Goal: Information Seeking & Learning: Learn about a topic

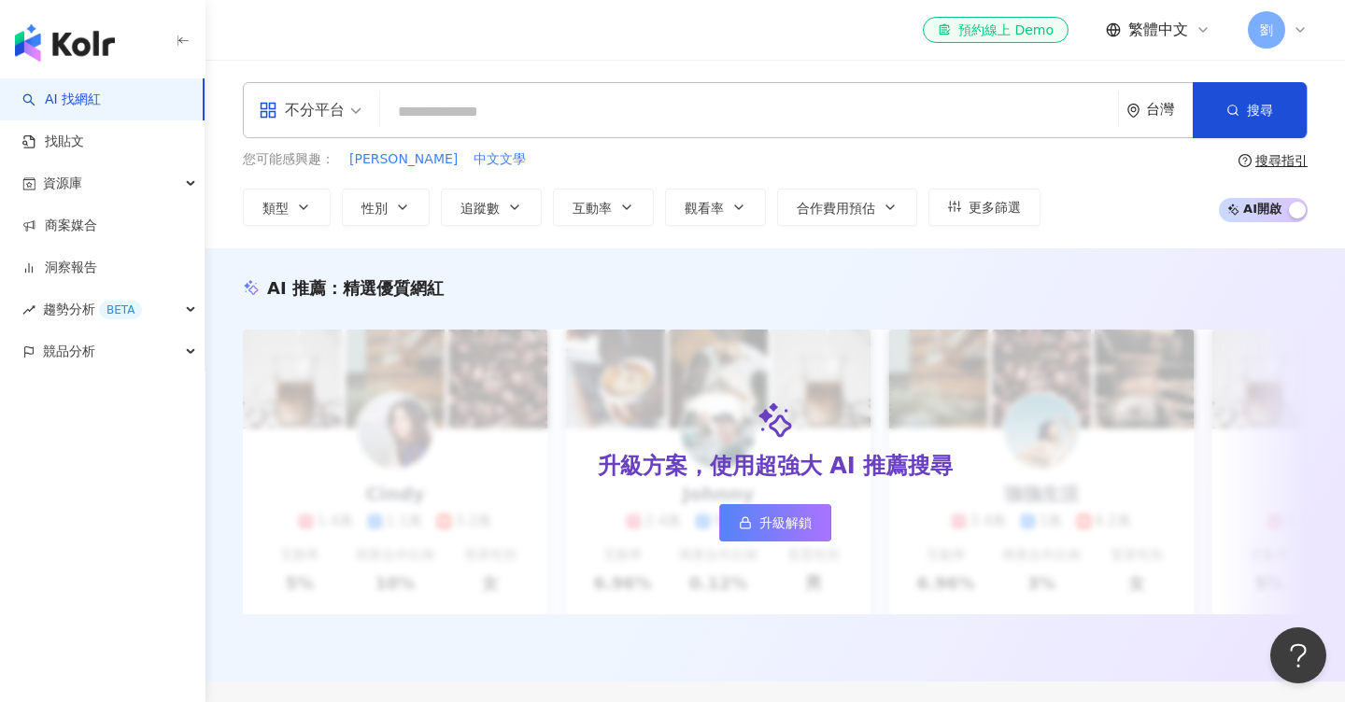
click at [744, 101] on input "search" at bounding box center [748, 111] width 723 height 35
click at [739, 112] on input "search" at bounding box center [748, 111] width 723 height 35
click at [710, 113] on input "search" at bounding box center [748, 111] width 723 height 35
type input "*"
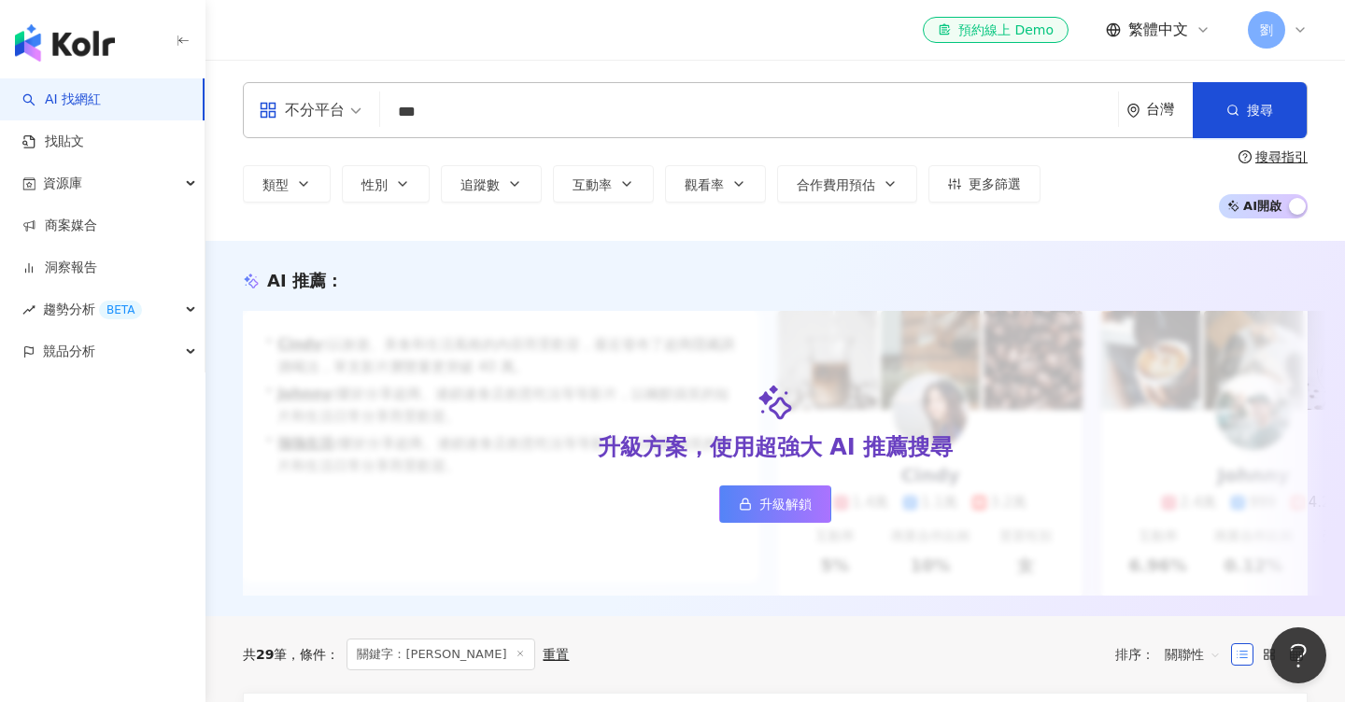
type input "***"
click at [796, 514] on link "升級解鎖" at bounding box center [775, 504] width 112 height 37
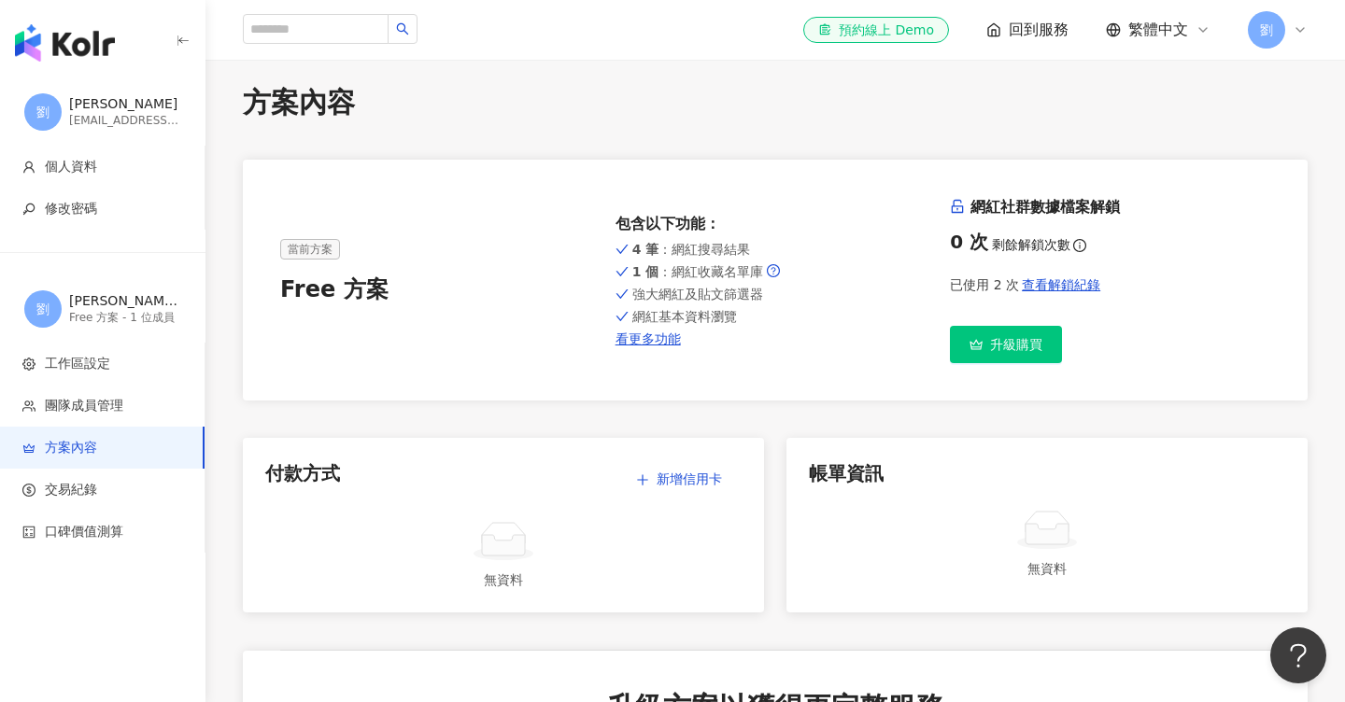
scroll to position [16, 0]
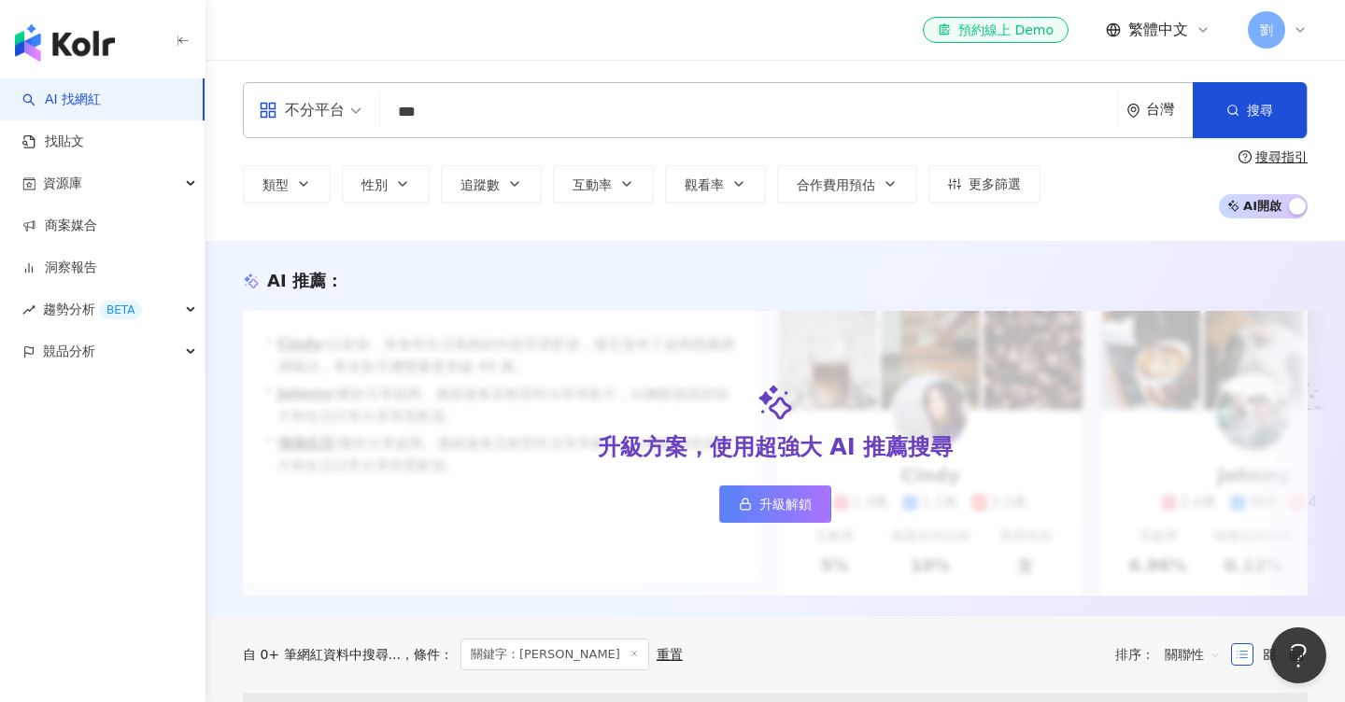
click at [638, 80] on div "不分平台 *** 台灣 搜尋 loading 搜尋名稱、敘述、貼文含有關鍵字 “ 趙孟姿 ” 的網紅 類型 性別 追蹤數 互動率 觀看率 合作費用預估 更多篩…" at bounding box center [774, 150] width 1139 height 181
click at [637, 92] on div "不分平台 *** 台灣 搜尋 loading 搜尋名稱、敘述、貼文含有關鍵字 “ 趙孟姿 ” 的網紅" at bounding box center [775, 110] width 1064 height 56
click at [637, 110] on input "***" at bounding box center [748, 111] width 723 height 35
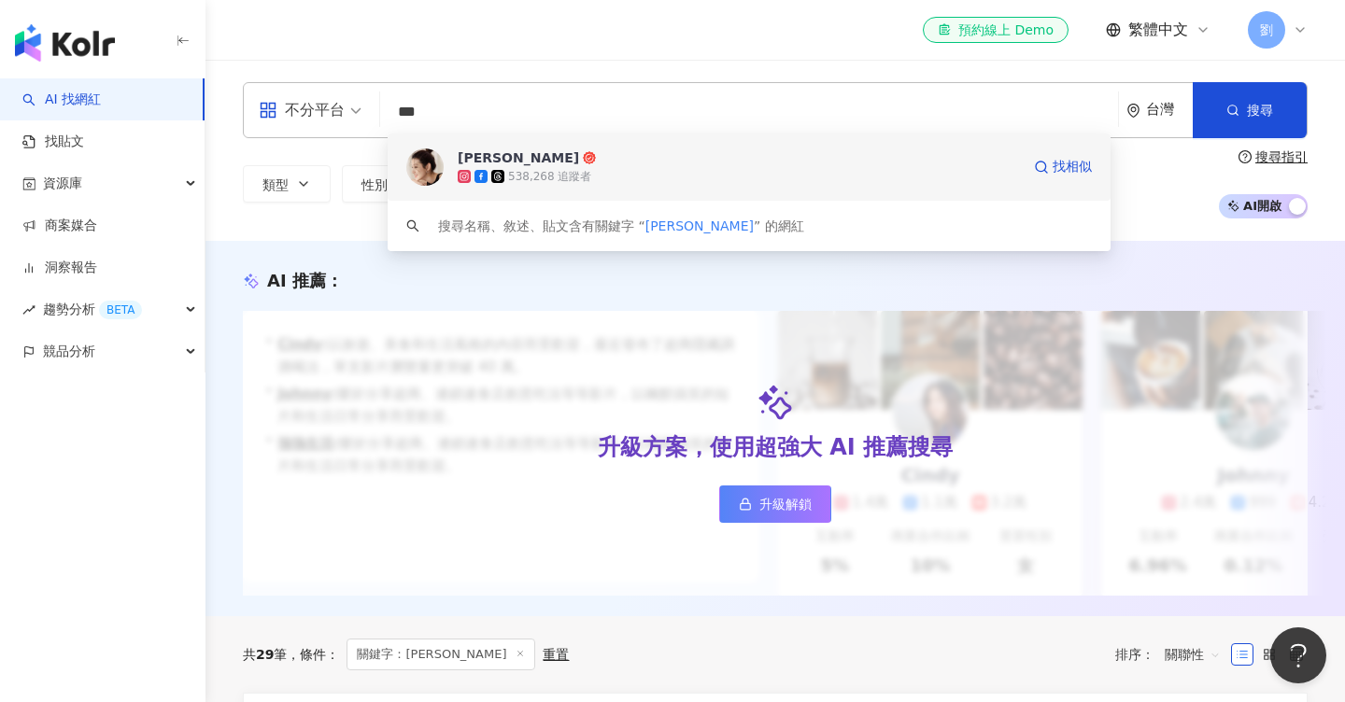
click at [631, 161] on span "[PERSON_NAME]" at bounding box center [739, 157] width 562 height 19
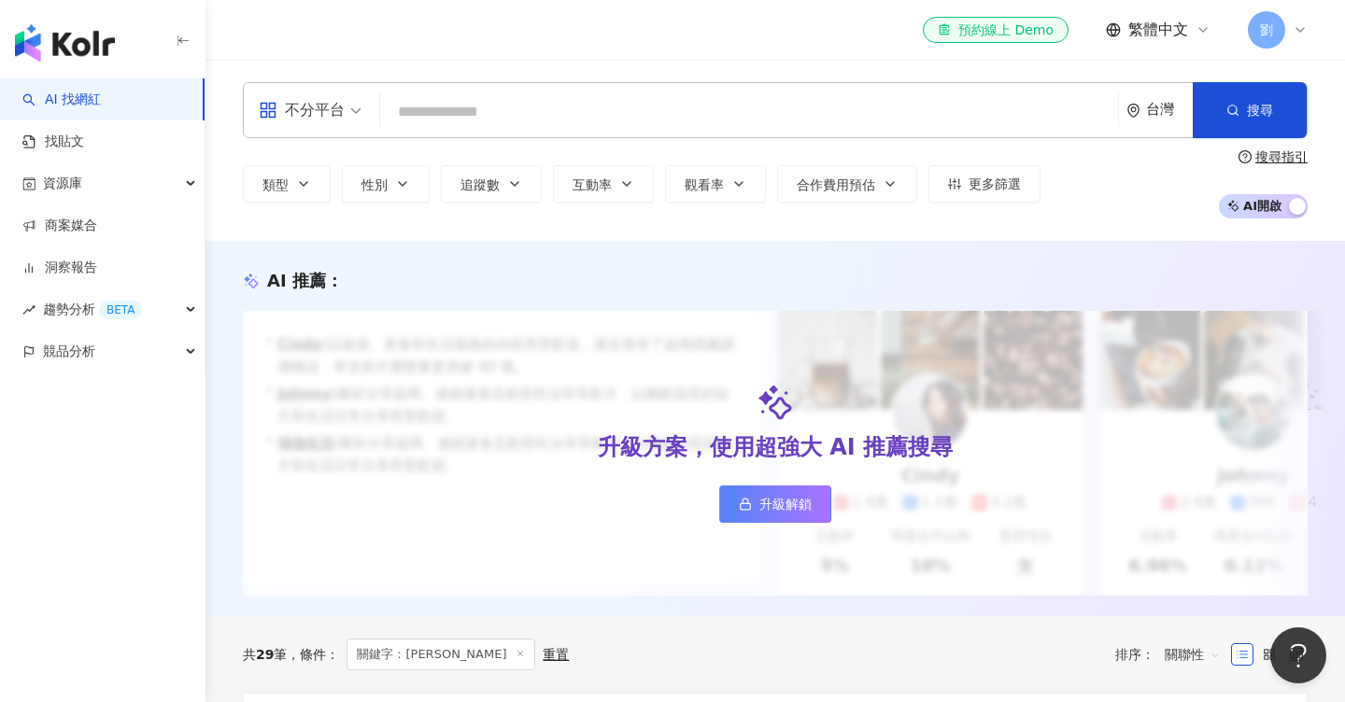
click at [693, 110] on input "search" at bounding box center [748, 111] width 723 height 35
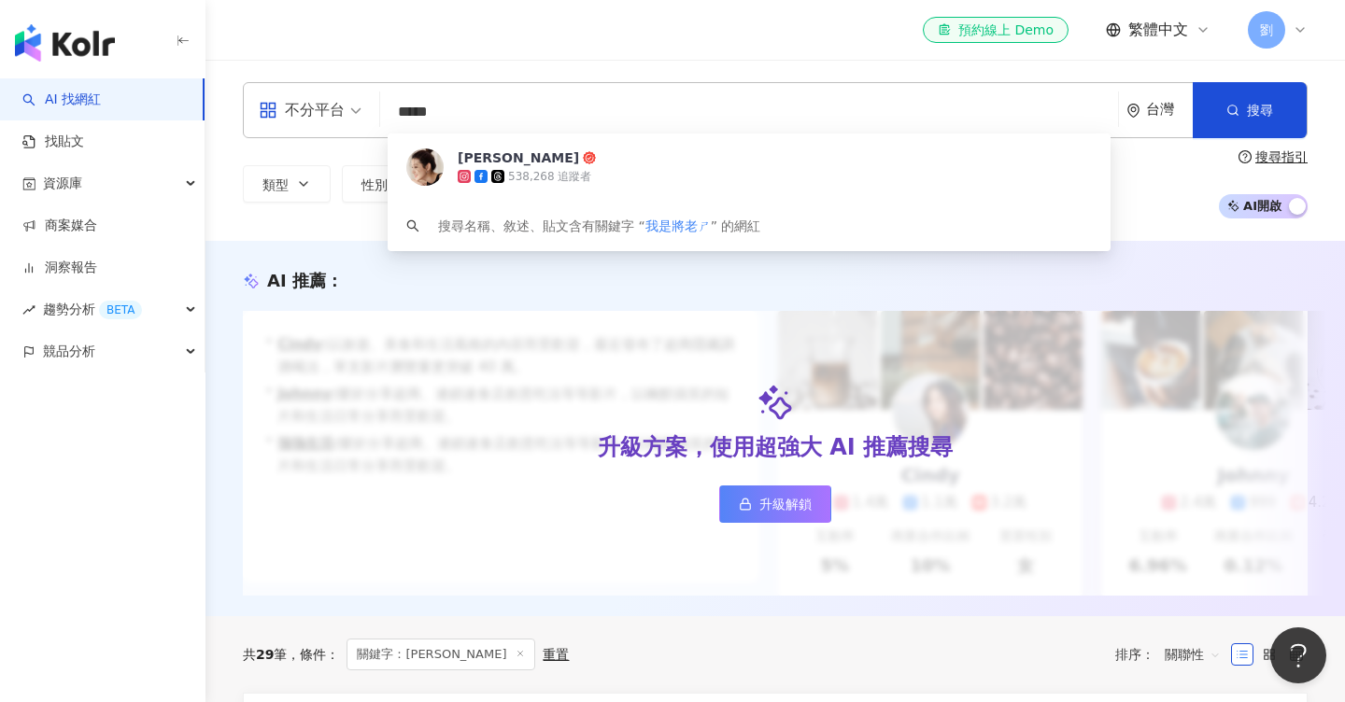
type input "*****"
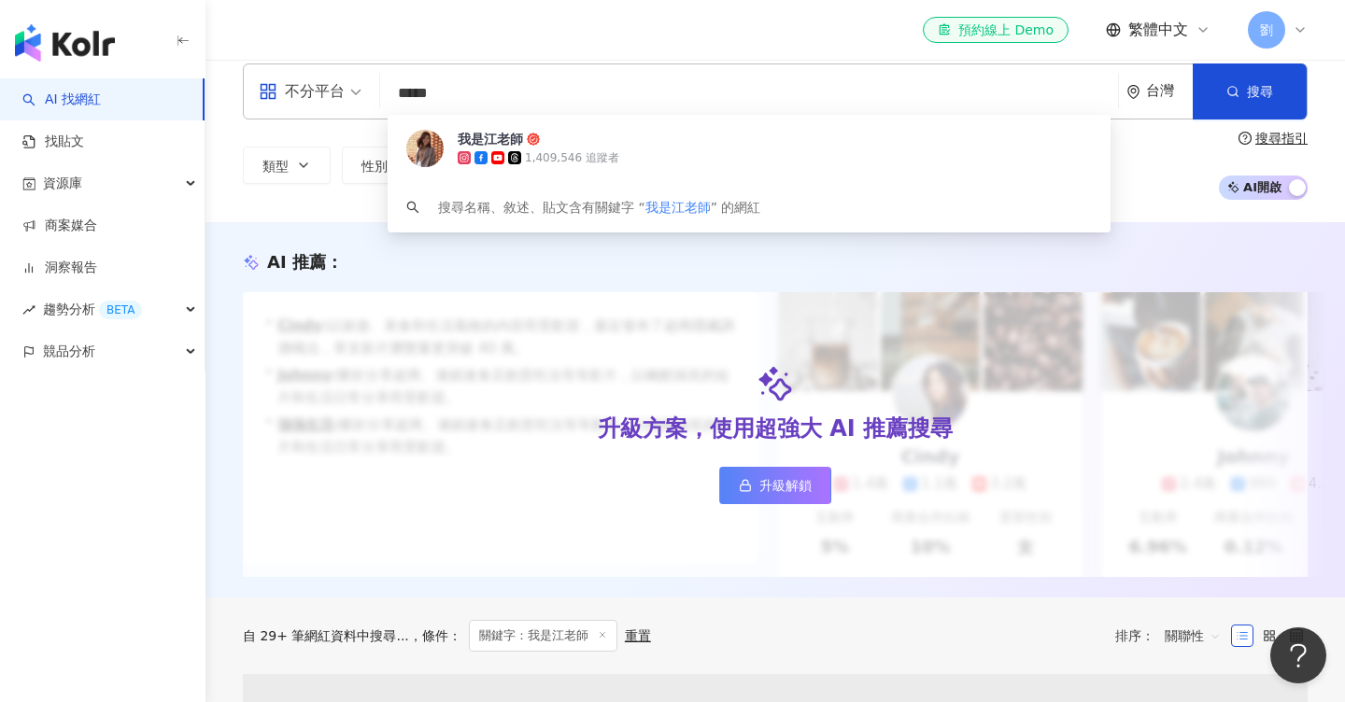
scroll to position [11, 0]
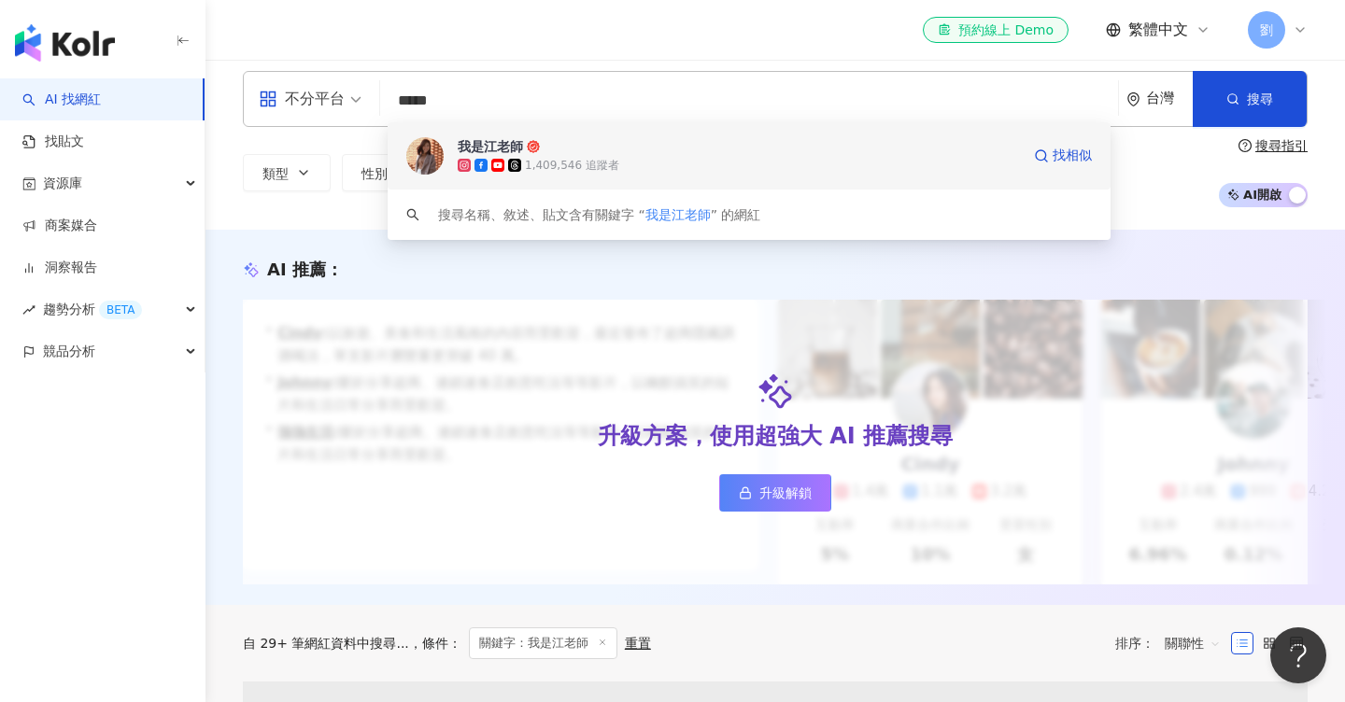
click at [642, 154] on span "我是江老師" at bounding box center [739, 146] width 562 height 19
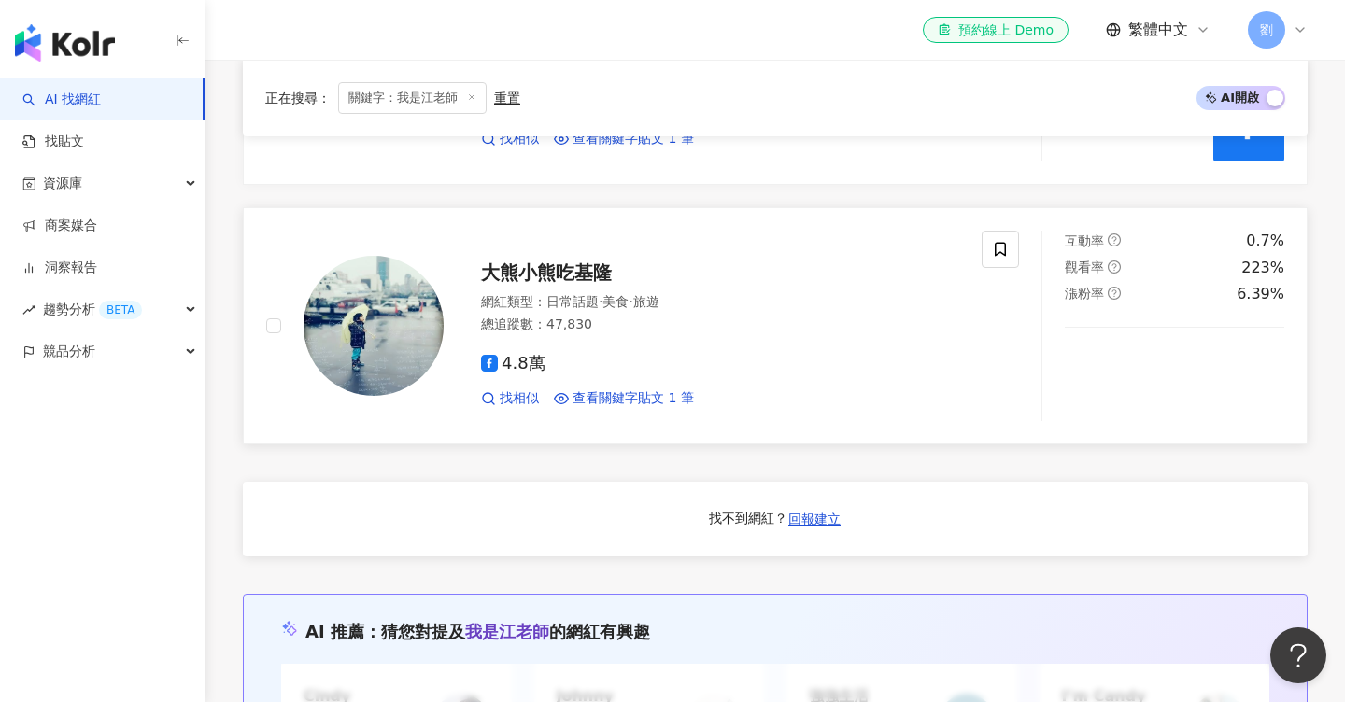
scroll to position [1265, 0]
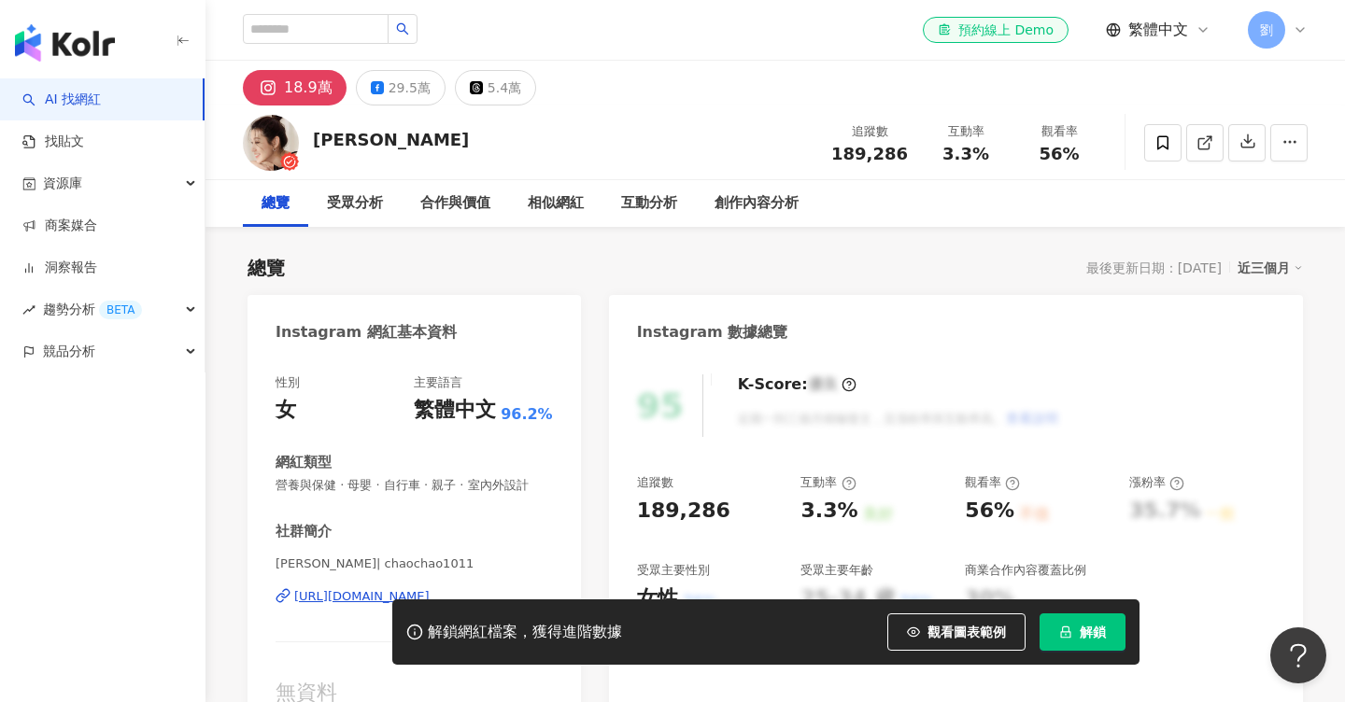
click at [1089, 636] on span "解鎖" at bounding box center [1092, 632] width 26 height 15
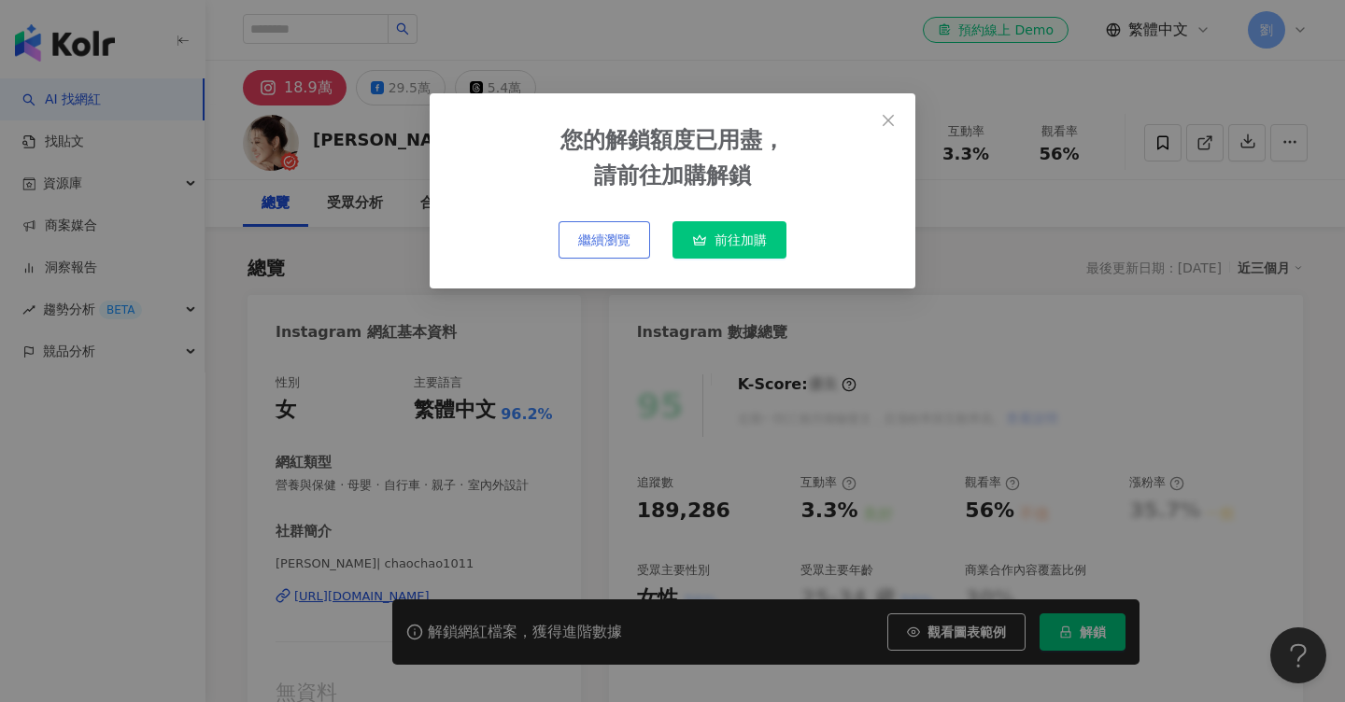
click at [637, 245] on button "繼續瀏覽" at bounding box center [604, 239] width 92 height 37
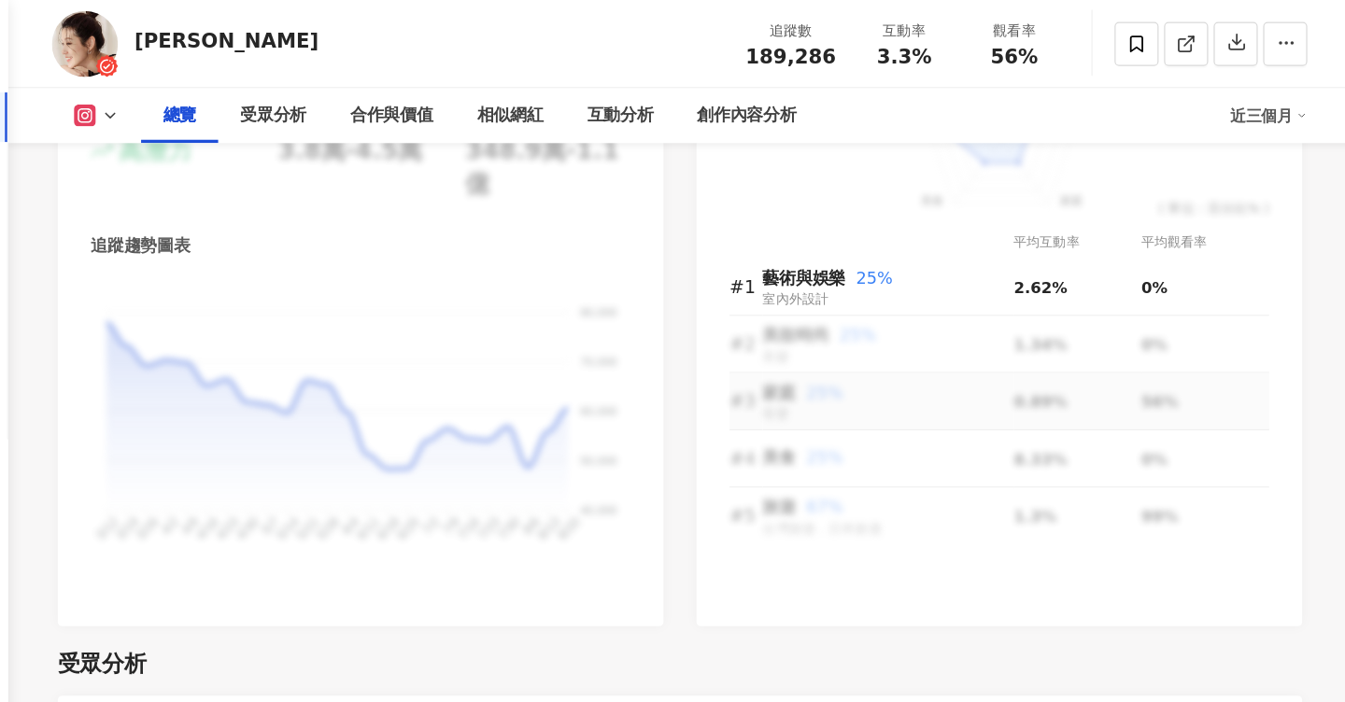
scroll to position [1170, 0]
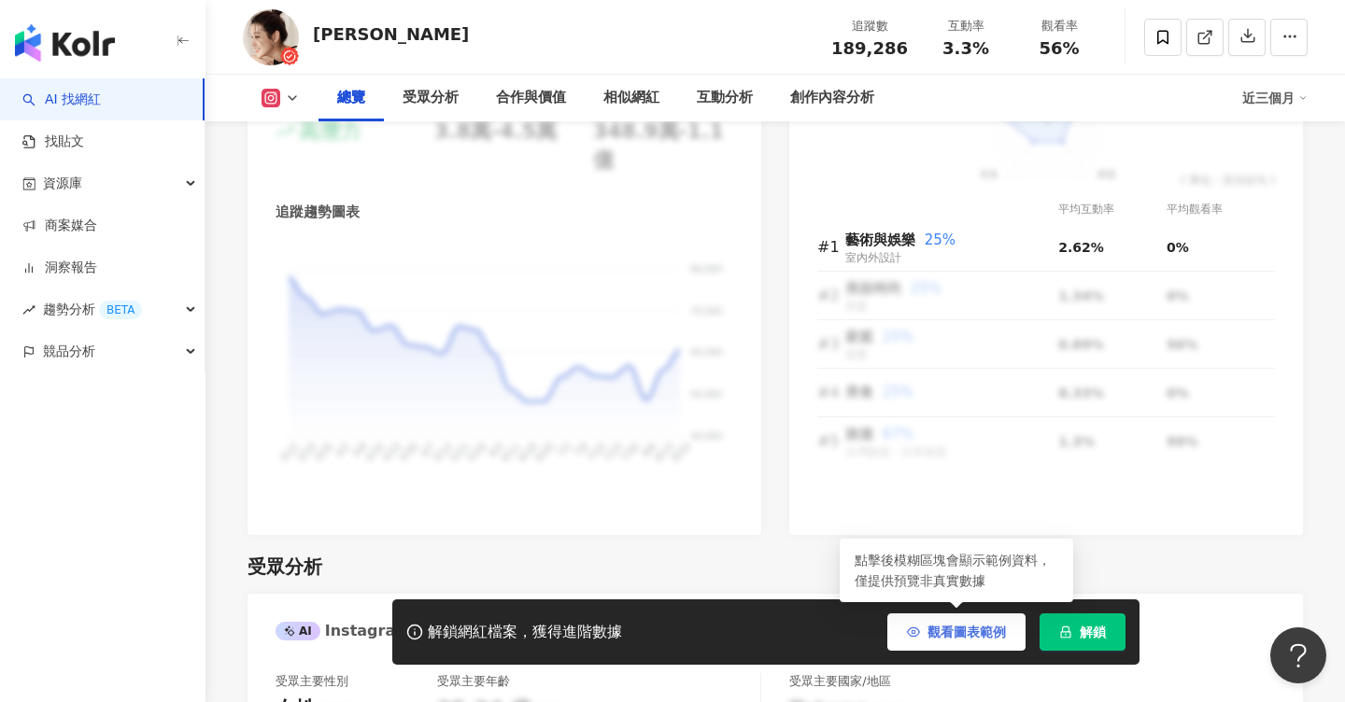
click at [998, 632] on span "觀看圖表範例" at bounding box center [966, 632] width 78 height 15
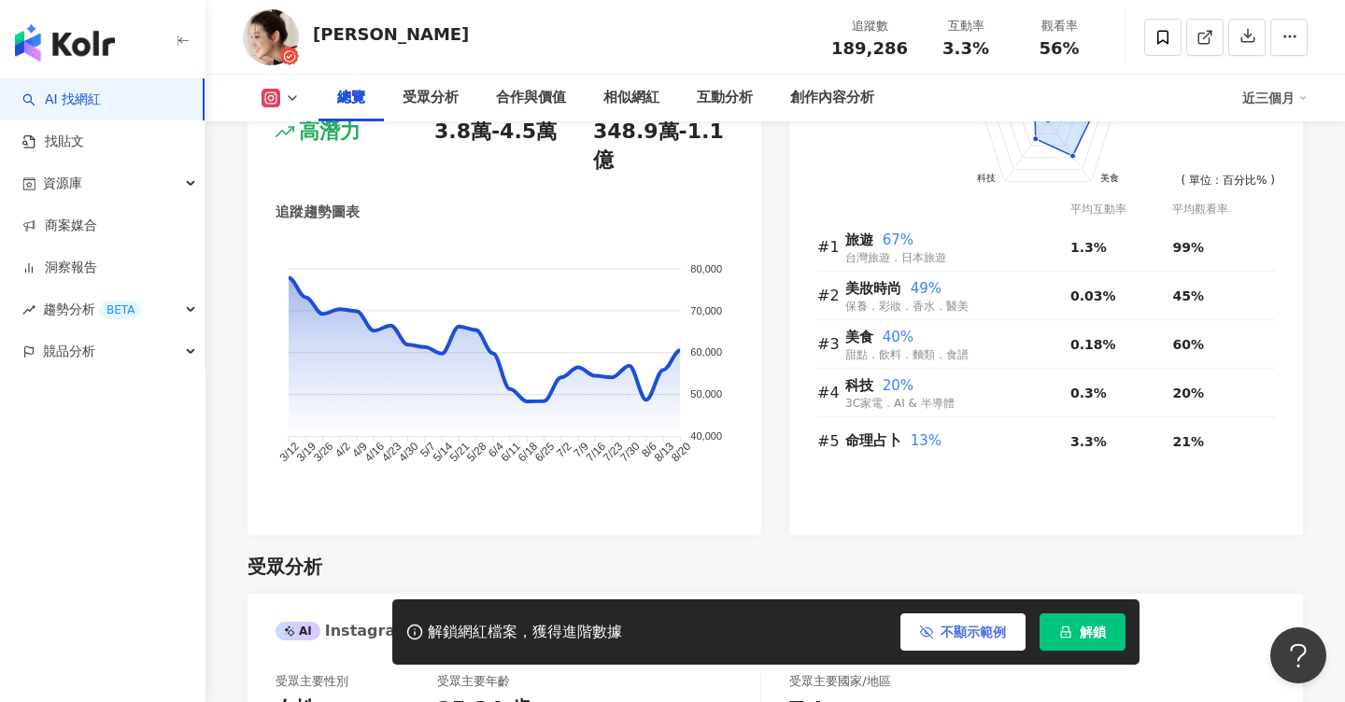
click at [998, 632] on span "不顯示範例" at bounding box center [972, 632] width 65 height 15
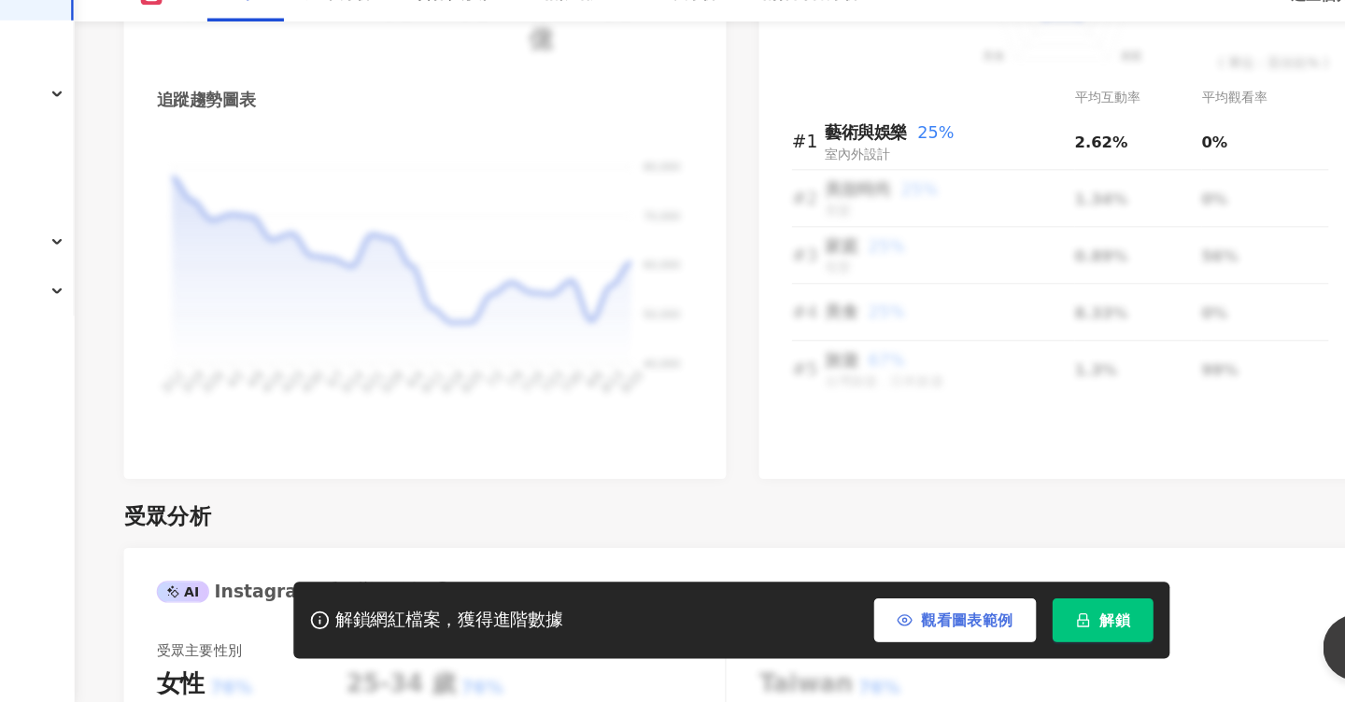
scroll to position [1203, 0]
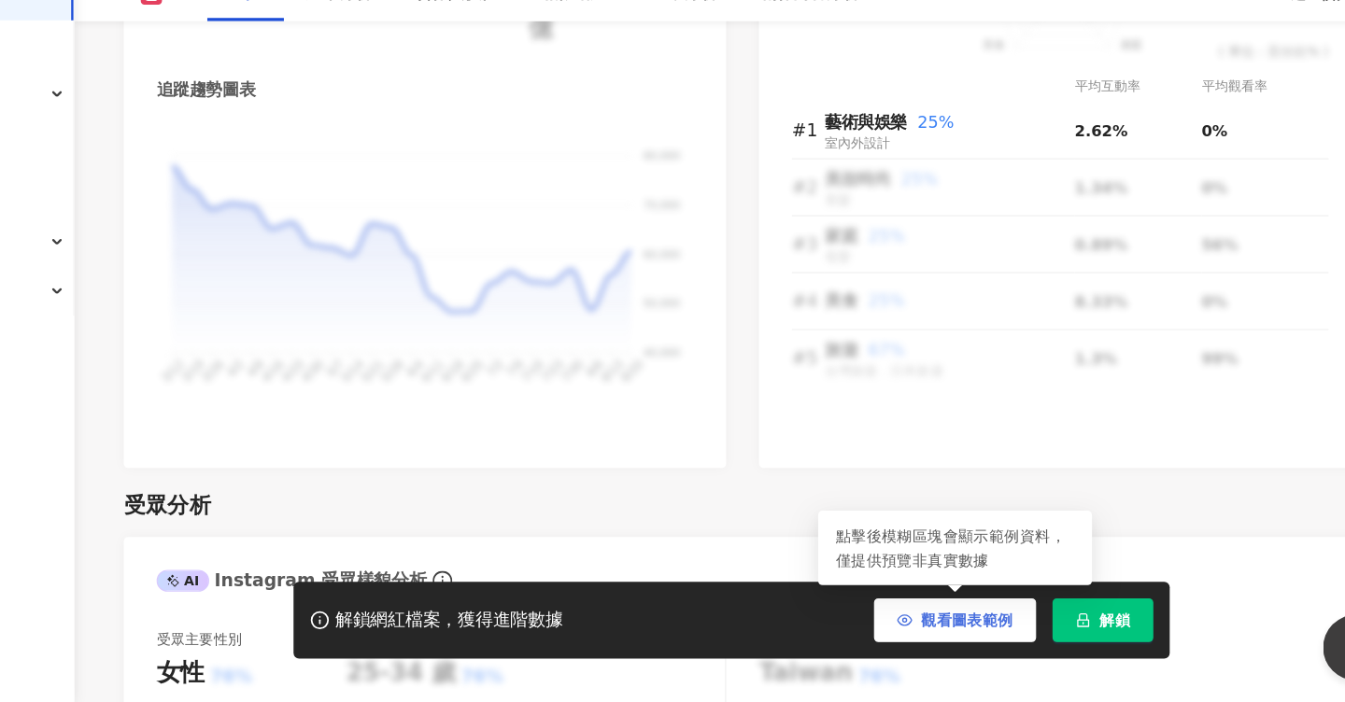
click at [943, 626] on span "觀看圖表範例" at bounding box center [966, 632] width 78 height 15
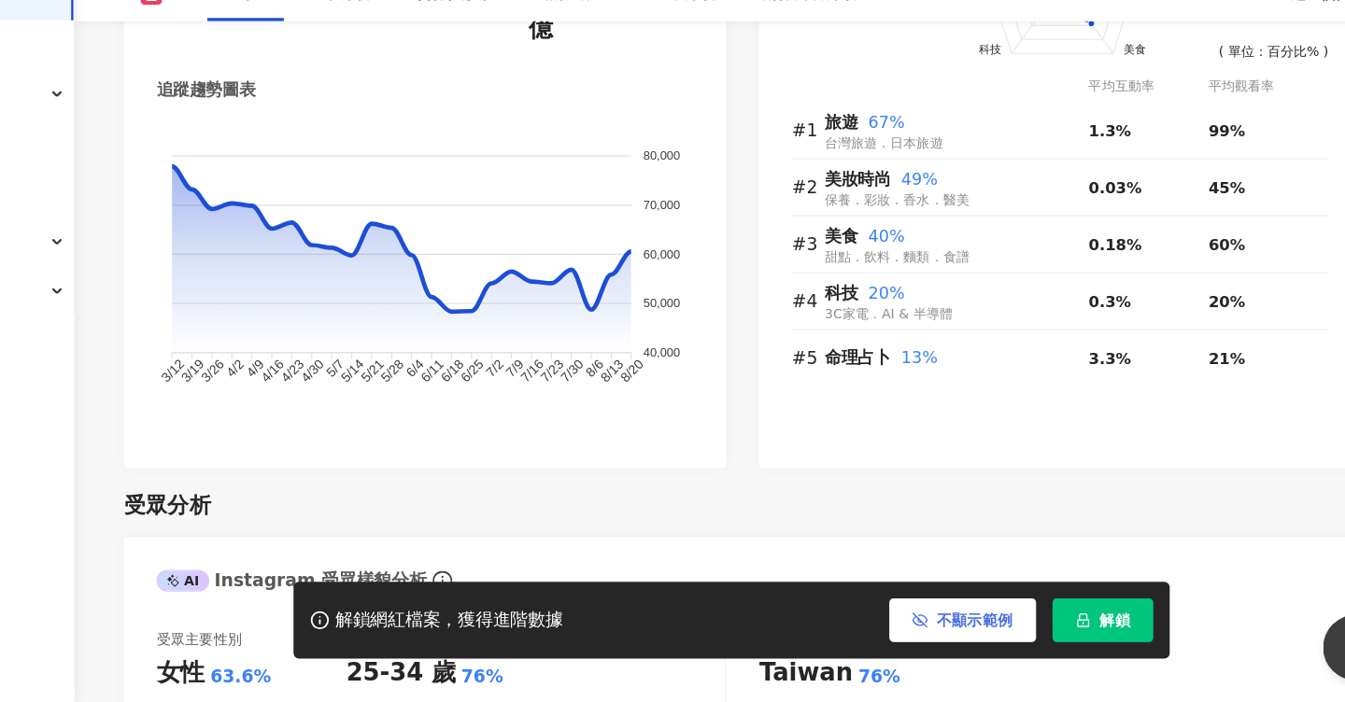
click at [944, 629] on span "不顯示範例" at bounding box center [972, 632] width 65 height 15
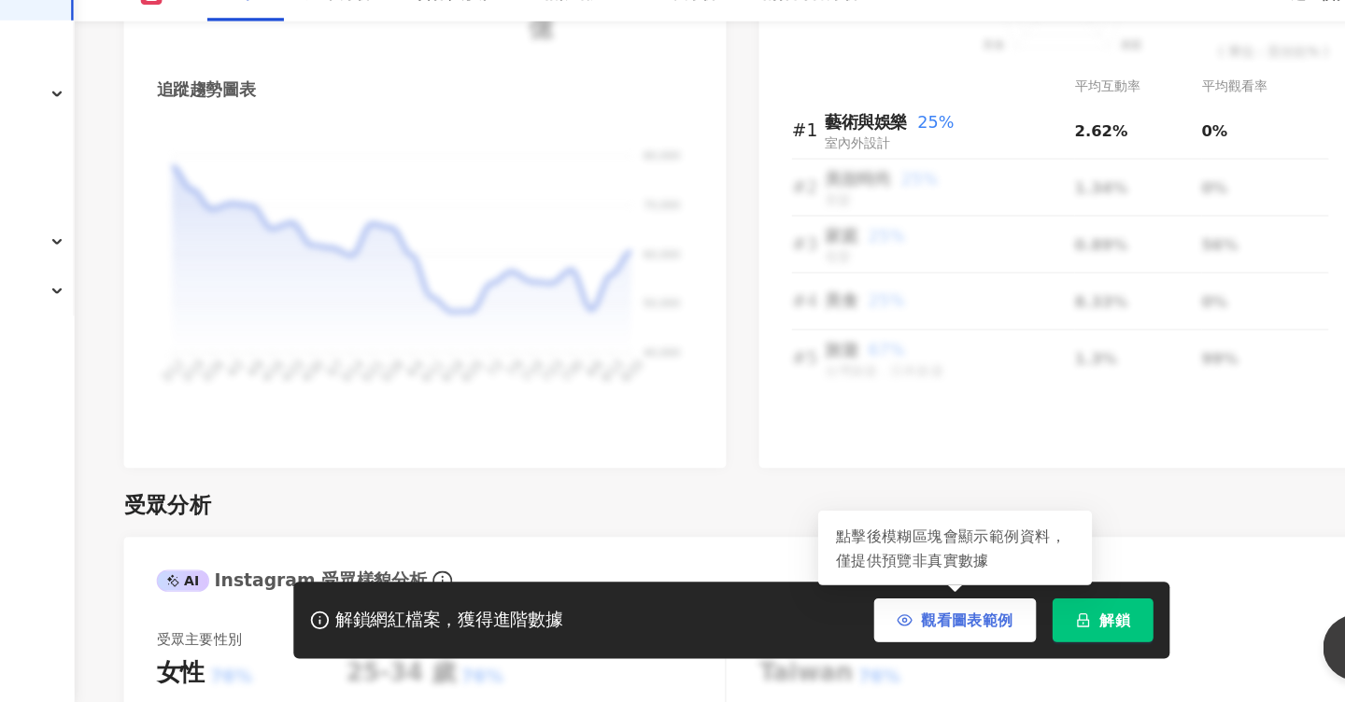
click at [950, 616] on button "觀看圖表範例" at bounding box center [956, 631] width 138 height 37
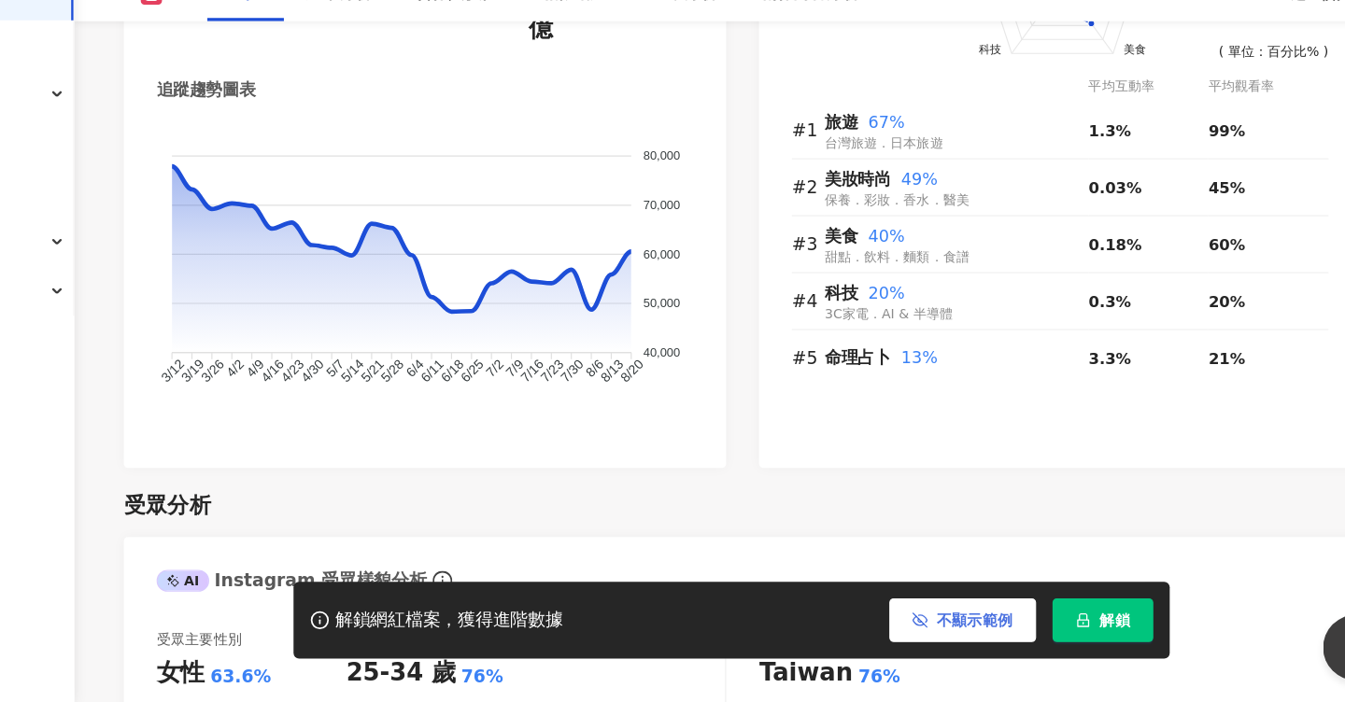
click at [951, 646] on button "不顯示範例" at bounding box center [962, 631] width 125 height 37
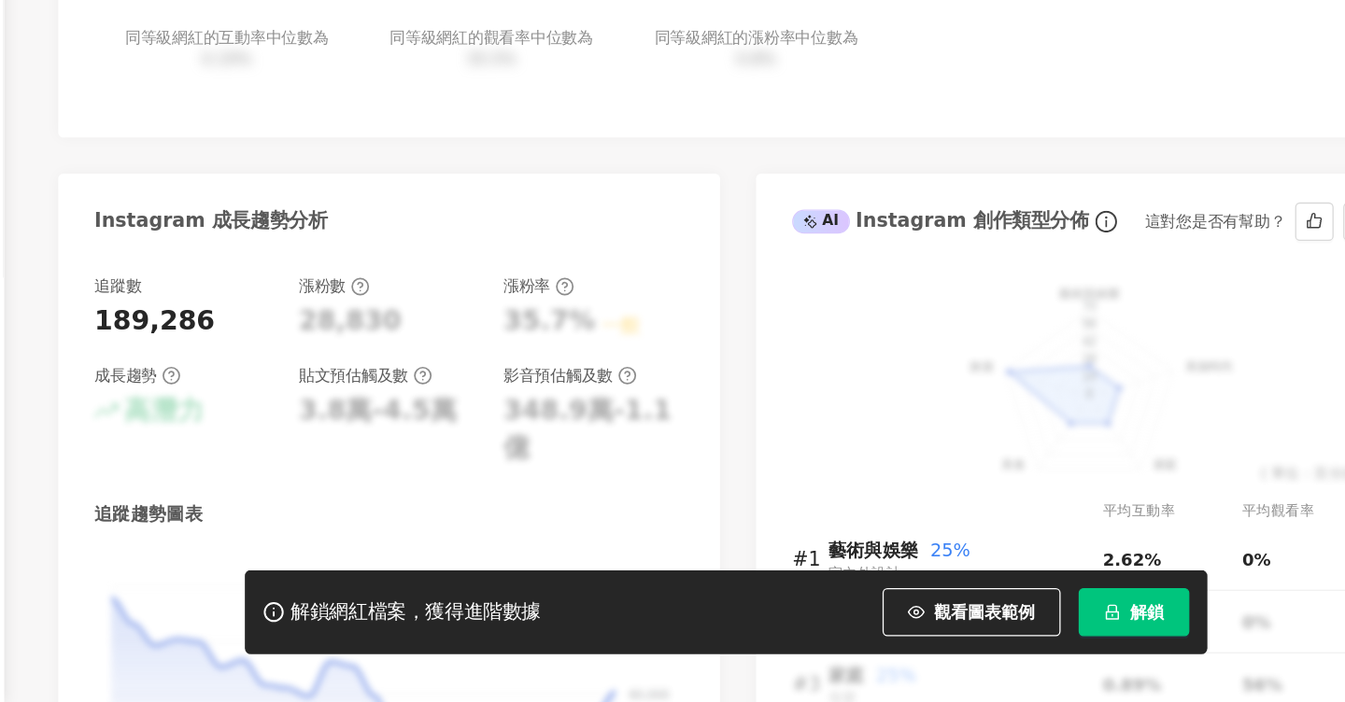
scroll to position [832, 0]
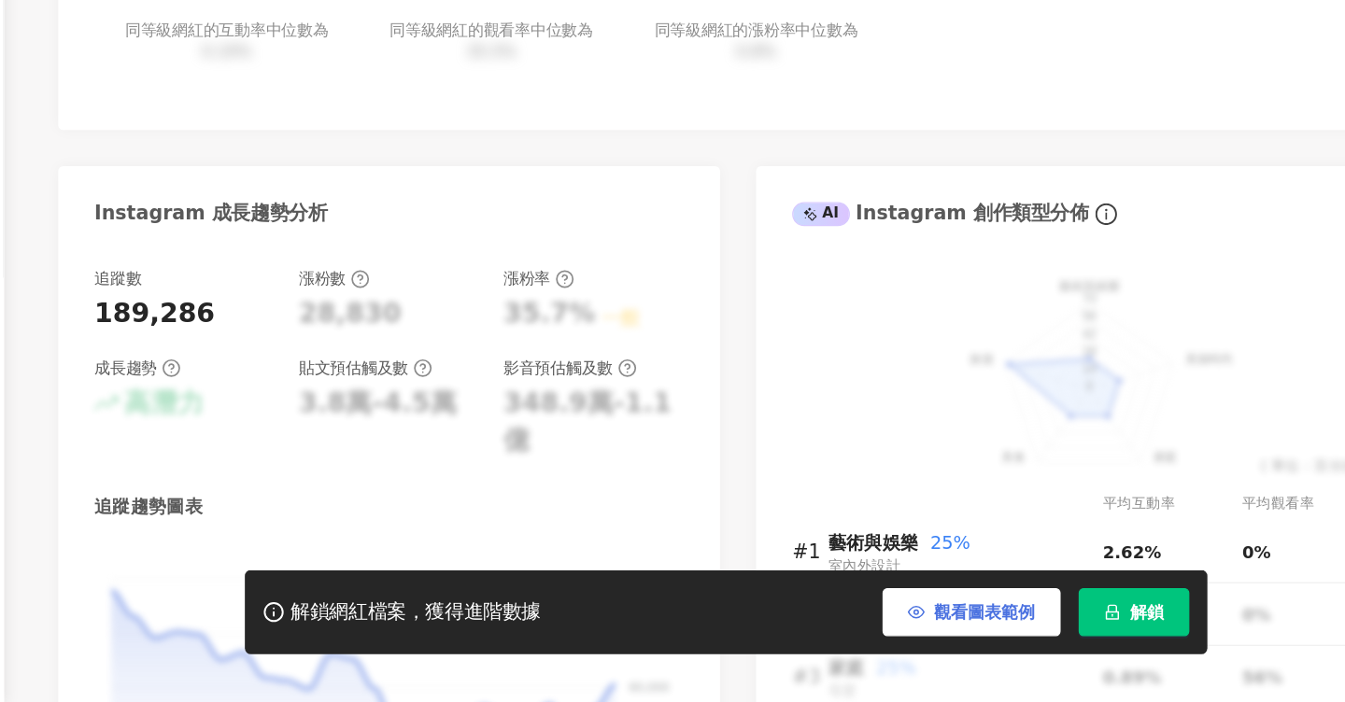
click at [963, 634] on span "觀看圖表範例" at bounding box center [966, 632] width 78 height 15
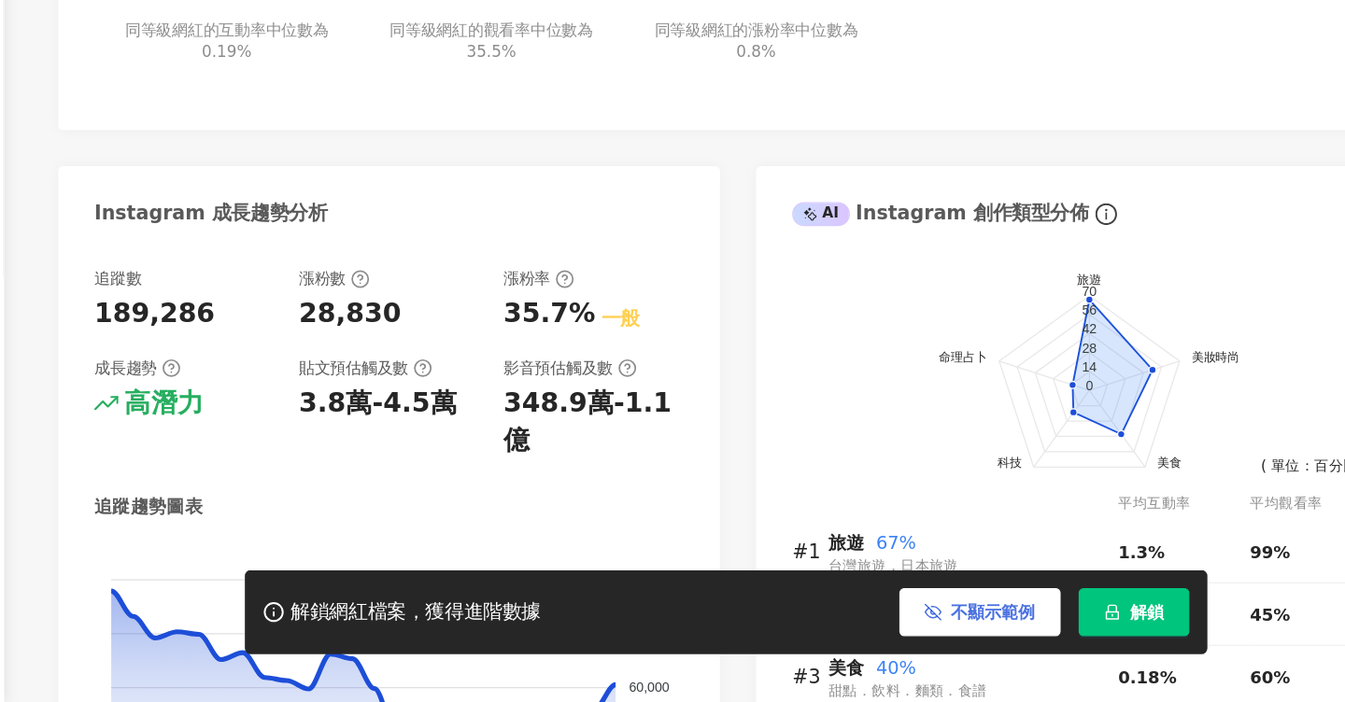
click at [963, 634] on span "不顯示範例" at bounding box center [972, 632] width 65 height 15
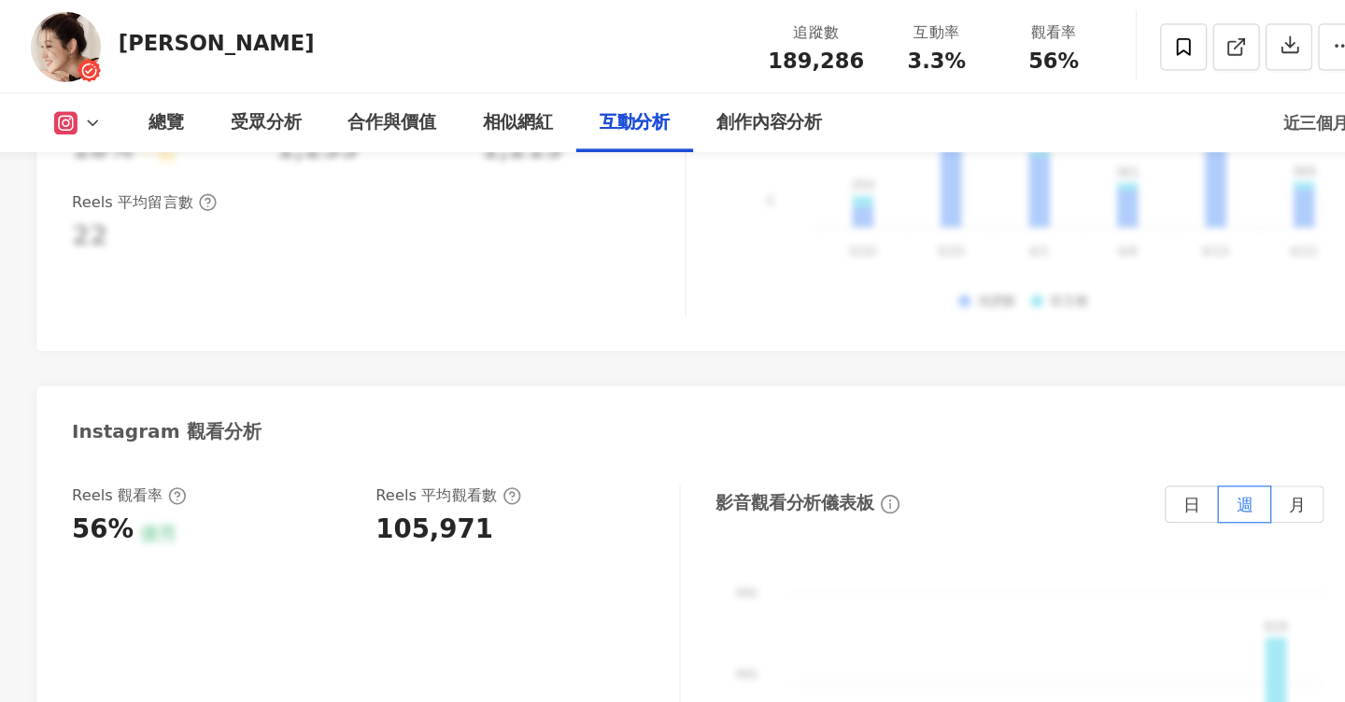
scroll to position [4049, 0]
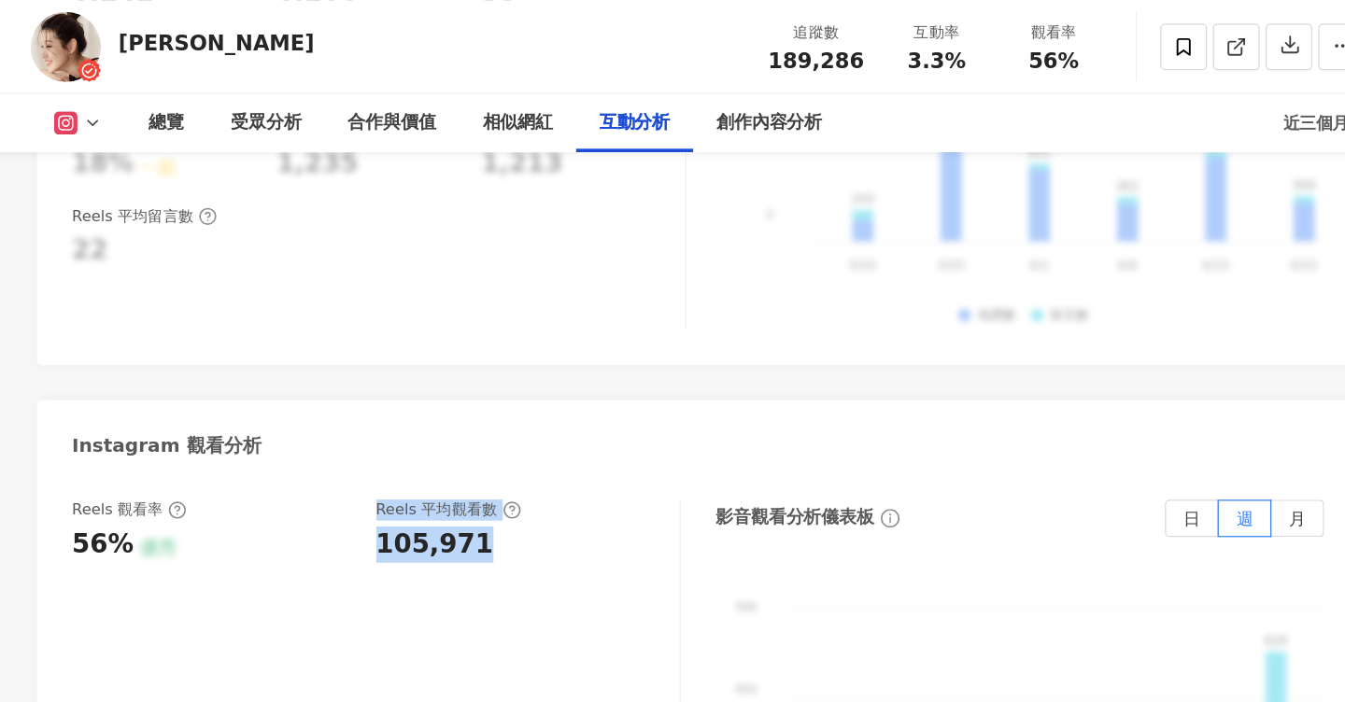
drag, startPoint x: 606, startPoint y: 388, endPoint x: 505, endPoint y: 387, distance: 100.9
click at [505, 399] on div "Reels 觀看率 56% 優秀 Reels 平均觀看數 105,971" at bounding box center [508, 424] width 466 height 50
copy div "Reels 平均觀看數 105,971"
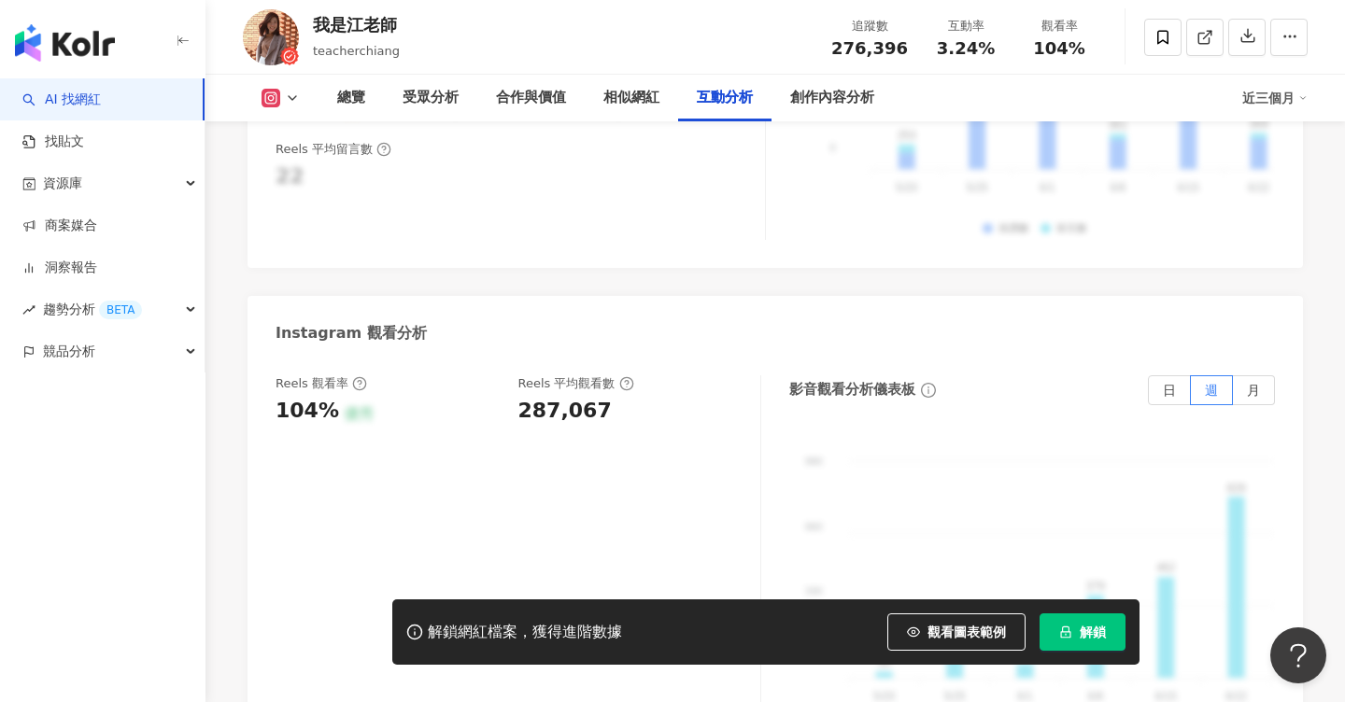
scroll to position [3972, 0]
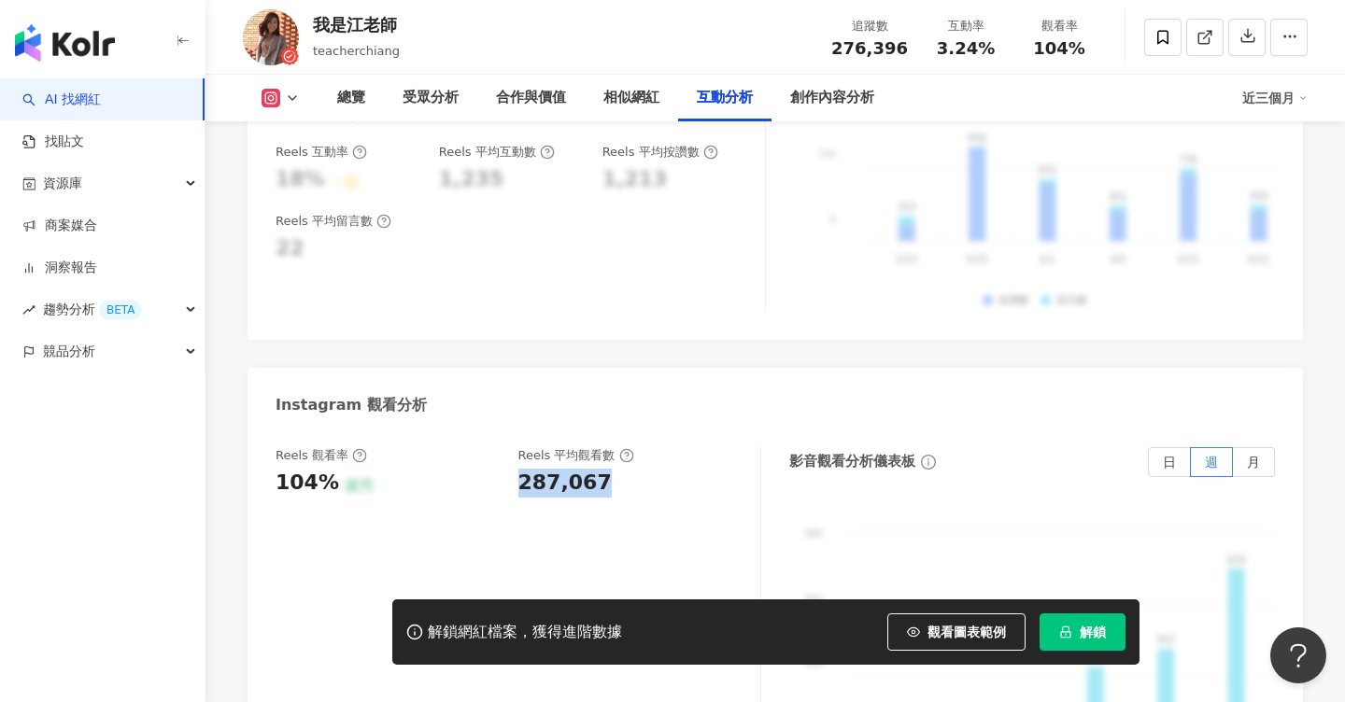
drag, startPoint x: 604, startPoint y: 444, endPoint x: 509, endPoint y: 439, distance: 95.4
click at [509, 447] on div "Reels 觀看率 104% 優秀 [PERSON_NAME] 平均觀看數 287,067" at bounding box center [508, 472] width 466 height 50
copy div "287,067"
